Goal: Entertainment & Leisure: Consume media (video, audio)

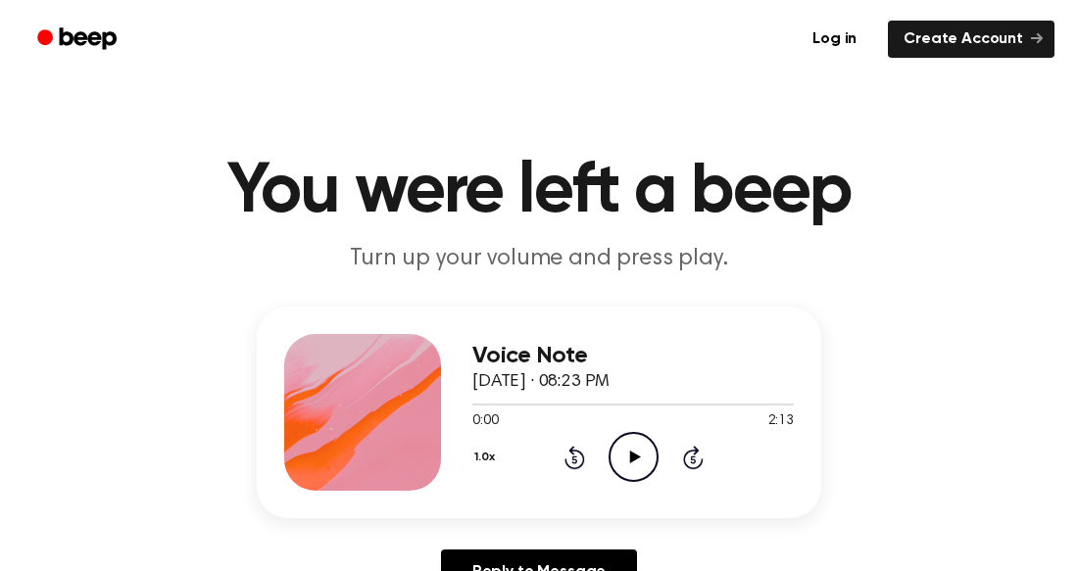
click at [647, 469] on icon "Play Audio" at bounding box center [633, 457] width 50 height 50
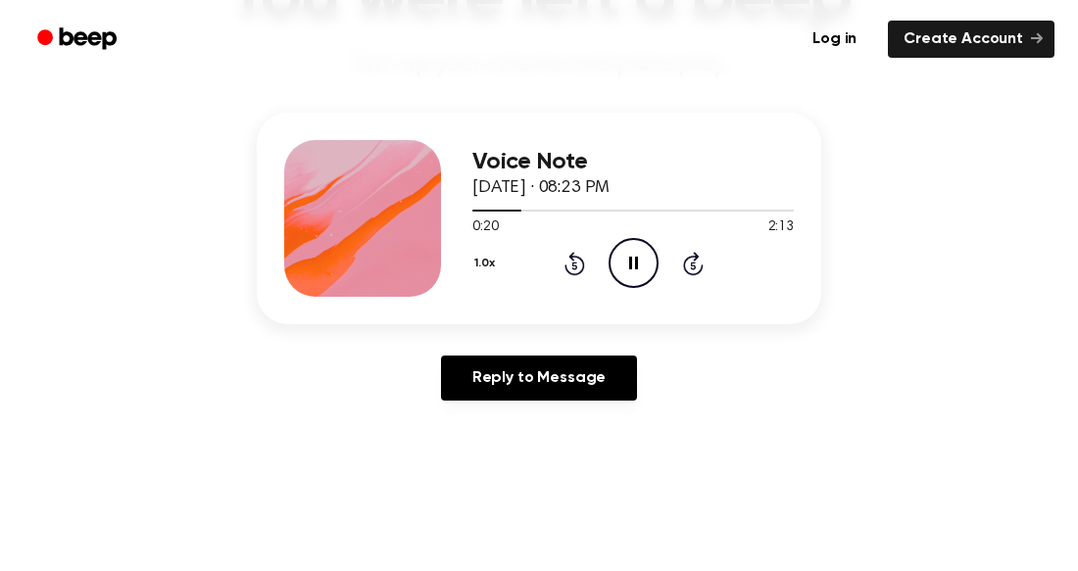
scroll to position [202, 0]
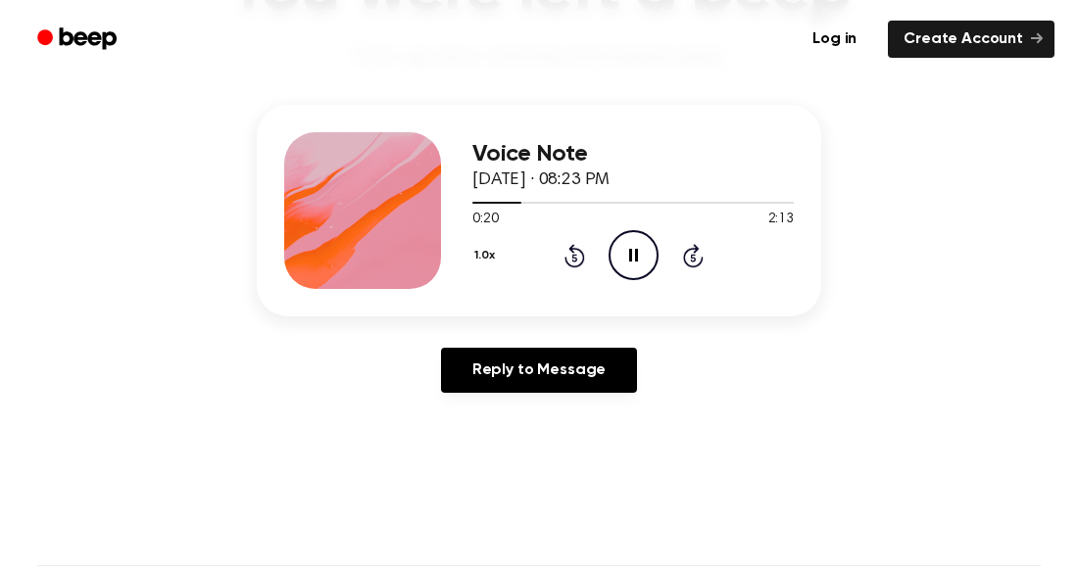
click at [647, 469] on main "You were left a beep Turn up your volume and press play. Voice Note September 3…" at bounding box center [539, 402] width 1078 height 1208
click at [693, 254] on icon "Skip 5 seconds" at bounding box center [693, 255] width 22 height 25
click at [569, 265] on icon at bounding box center [574, 256] width 21 height 24
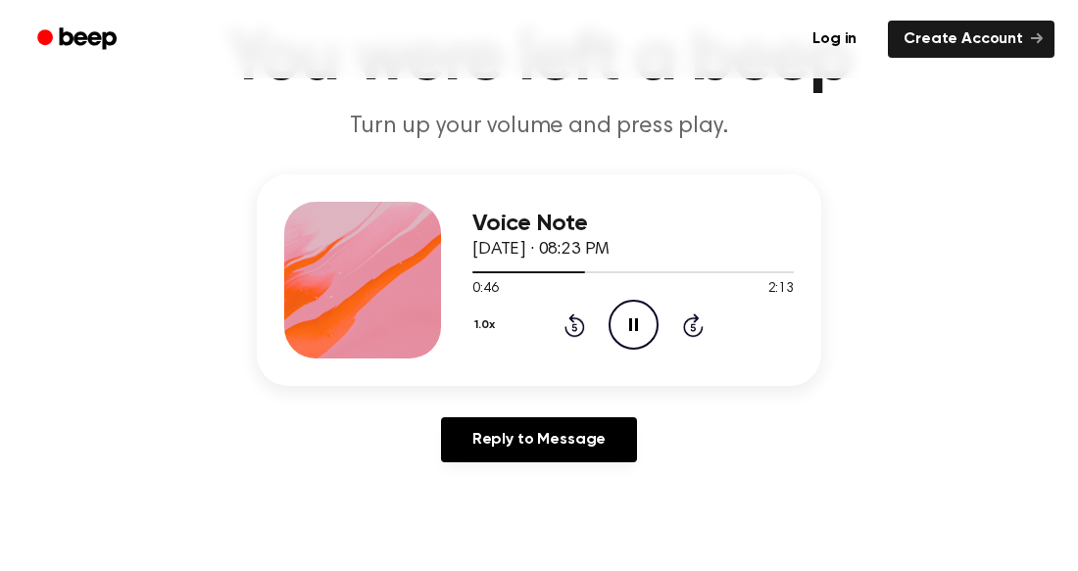
scroll to position [129, 0]
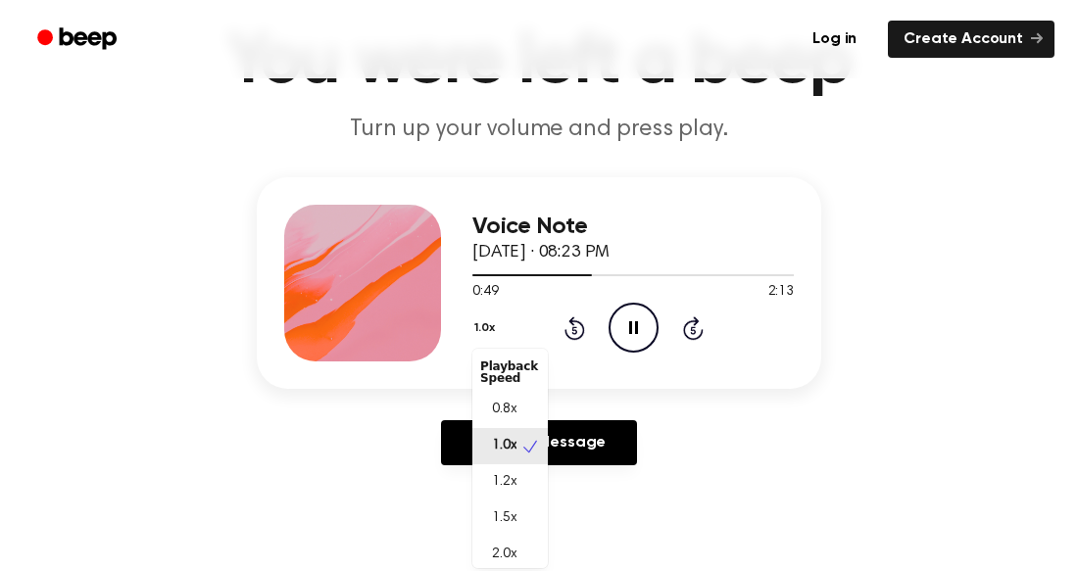
click at [493, 319] on button "1.0x" at bounding box center [486, 328] width 29 height 33
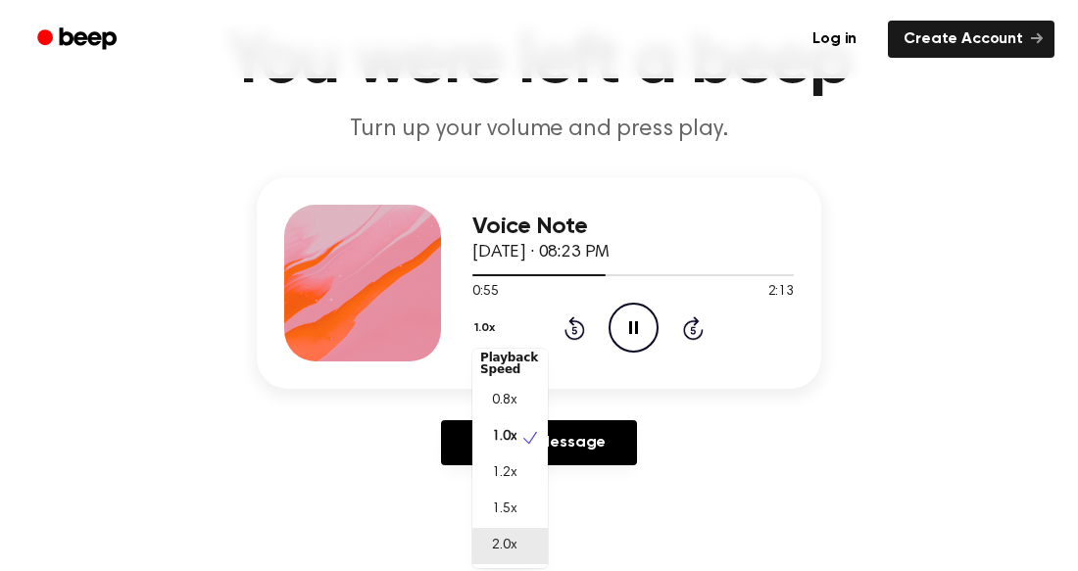
click at [528, 539] on div "2.0x" at bounding box center [509, 546] width 75 height 36
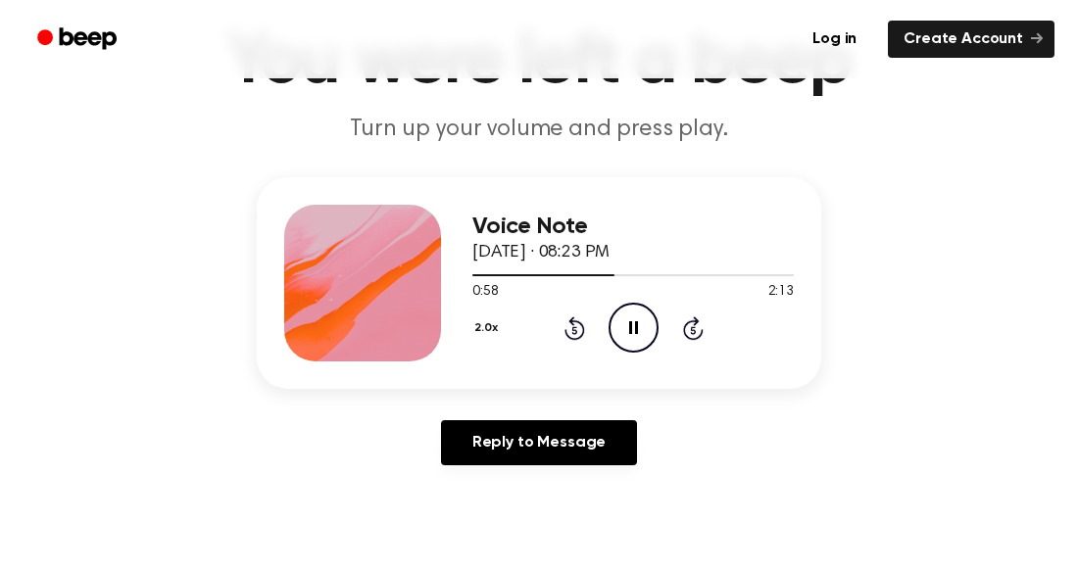
click at [522, 527] on main "You were left a beep Turn up your volume and press play. Voice Note September 3…" at bounding box center [539, 475] width 1078 height 1208
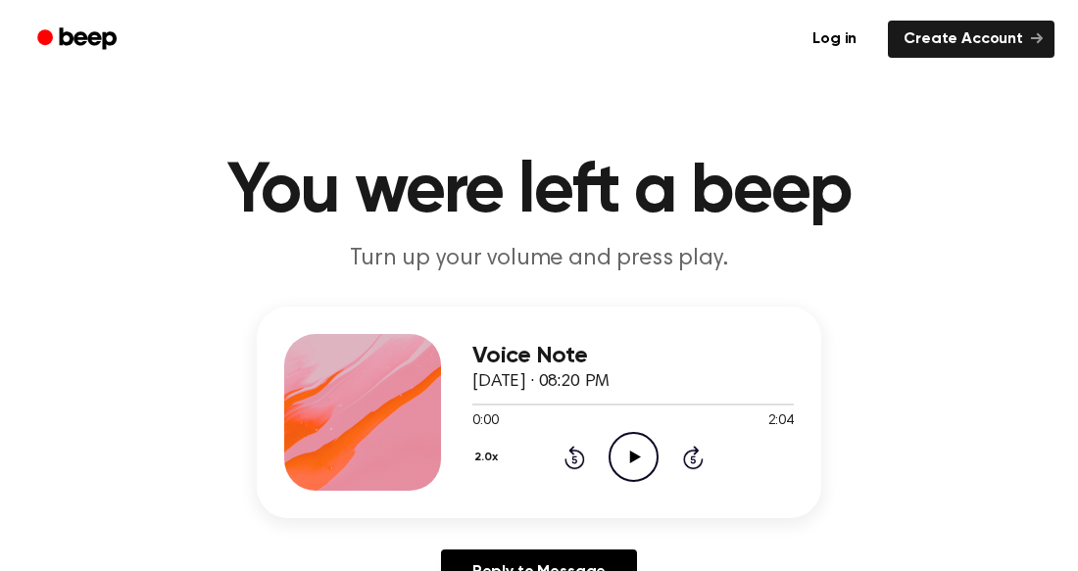
click at [621, 451] on icon "Play Audio" at bounding box center [633, 457] width 50 height 50
click at [621, 451] on icon "Pause Audio" at bounding box center [633, 457] width 50 height 50
click at [621, 451] on icon "Play Audio" at bounding box center [633, 457] width 50 height 50
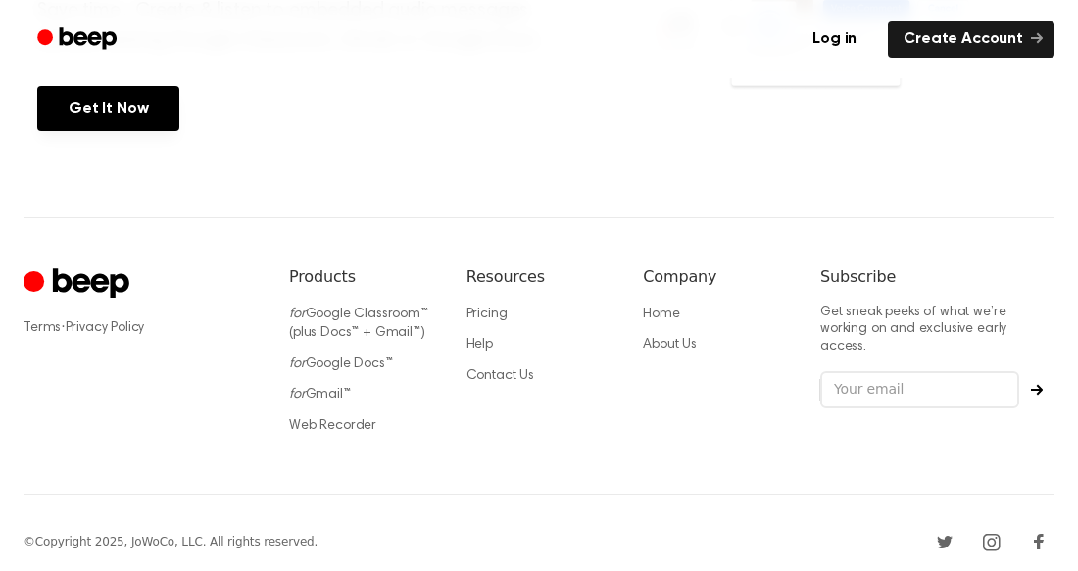
scroll to position [989, 0]
click at [621, 451] on div "Terms · Privacy Policy Products for Google Classroom™ (plus Docs™ + Gmail™) for…" at bounding box center [539, 356] width 1031 height 277
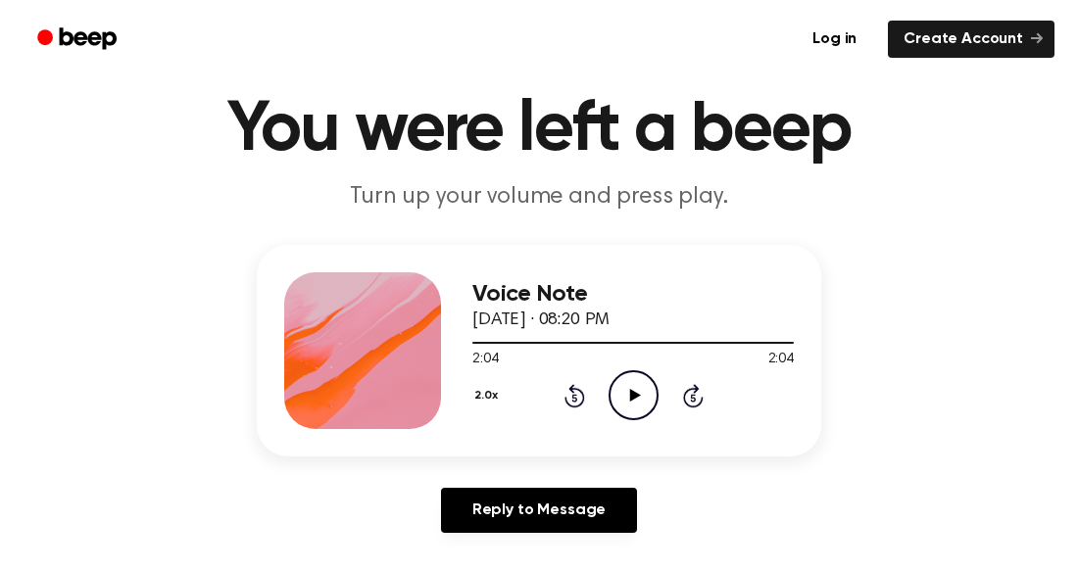
scroll to position [56, 0]
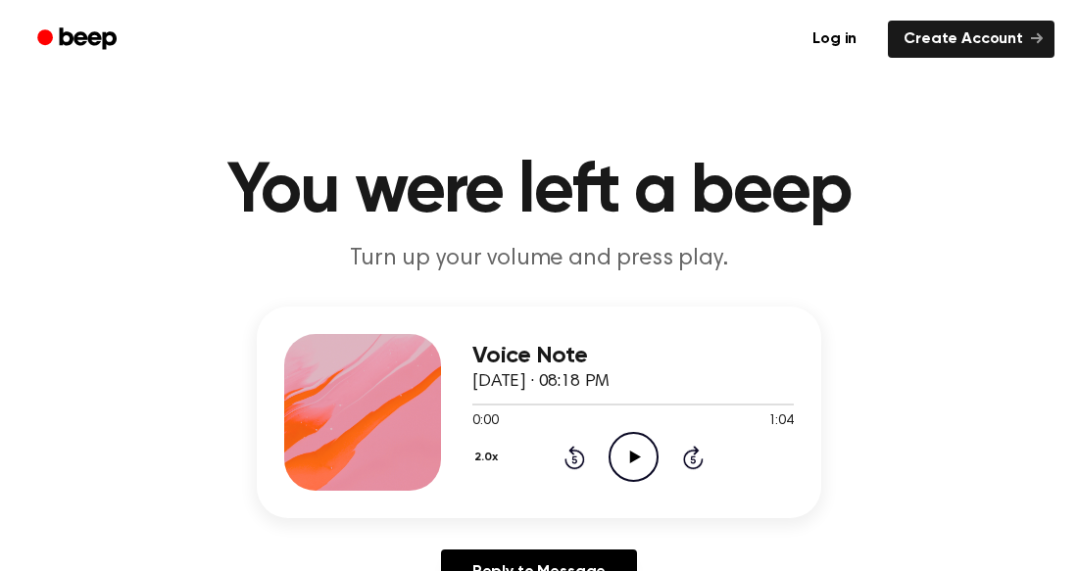
click at [621, 459] on icon "Play Audio" at bounding box center [633, 457] width 50 height 50
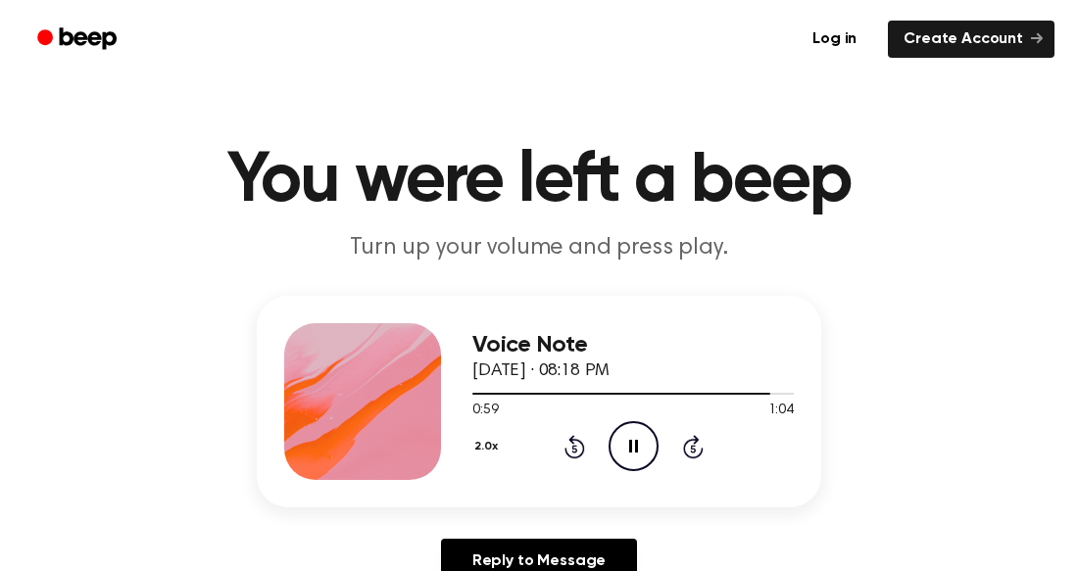
scroll to position [8, 0]
